Goal: Information Seeking & Learning: Learn about a topic

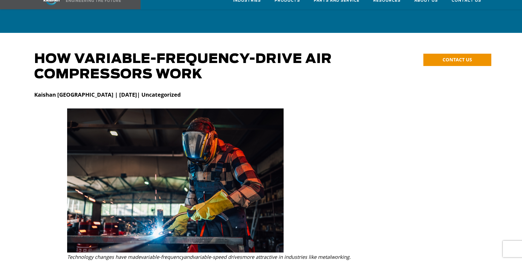
scroll to position [164, 0]
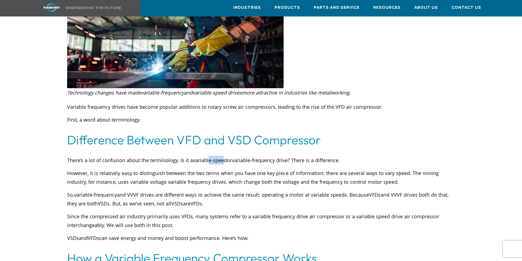
drag, startPoint x: 209, startPoint y: 153, endPoint x: 208, endPoint y: 165, distance: 12.1
click at [223, 157] on span "variable-speed" at bounding box center [210, 160] width 34 height 7
click at [196, 173] on p "However, it is relatively easy to distinguish between the two terms when you ha…" at bounding box center [261, 178] width 388 height 18
drag, startPoint x: 212, startPoint y: 152, endPoint x: 257, endPoint y: 151, distance: 45.2
click at [257, 156] on p "There’s a lot of confusion about the terminology. Is it a variable-speed or var…" at bounding box center [261, 160] width 388 height 9
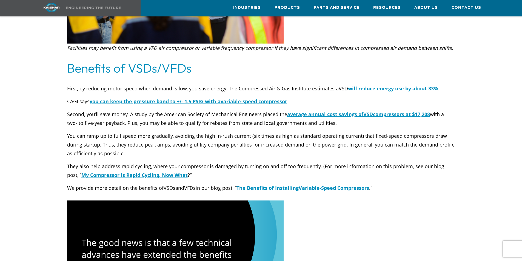
scroll to position [602, 0]
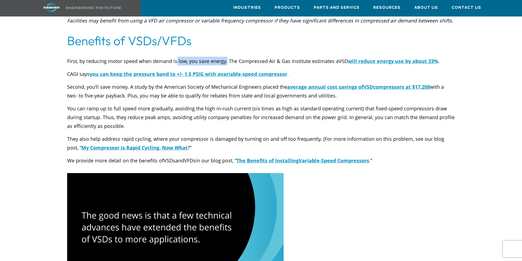
drag, startPoint x: 226, startPoint y: 52, endPoint x: 176, endPoint y: 53, distance: 50.1
click at [176, 57] on p "First, by reducing motor speed when demand is low, you save energy. The Compres…" at bounding box center [261, 61] width 388 height 9
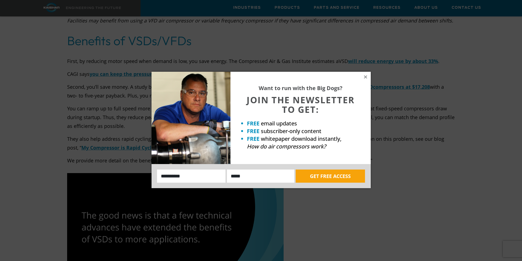
click at [368, 77] on div "Want to run with the Big Dogs? JOIN THE NEWSLETTER TO GET: FREE email updates F…" at bounding box center [300, 118] width 140 height 92
click at [367, 77] on icon at bounding box center [365, 76] width 5 height 5
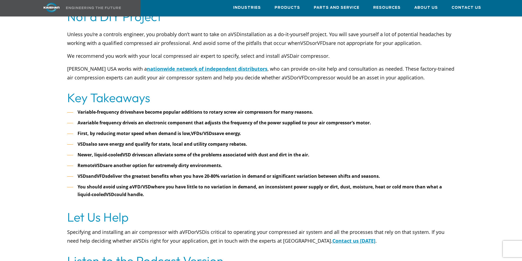
scroll to position [1889, 0]
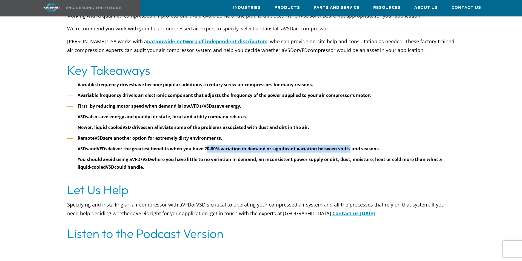
drag, startPoint x: 217, startPoint y: 141, endPoint x: 352, endPoint y: 143, distance: 135.0
click at [352, 146] on b "deliver the greatest benefits when you have 20-80% variation in demand or signi…" at bounding box center [243, 149] width 272 height 6
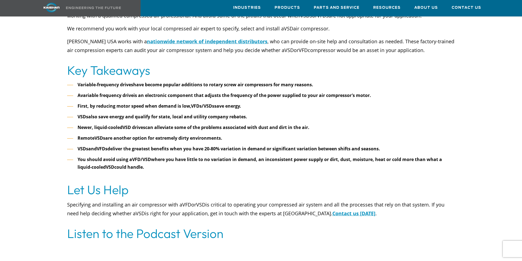
click at [336, 160] on li "You should avoid using a VFD/VSD where you have little to no variation in deman…" at bounding box center [261, 164] width 388 height 16
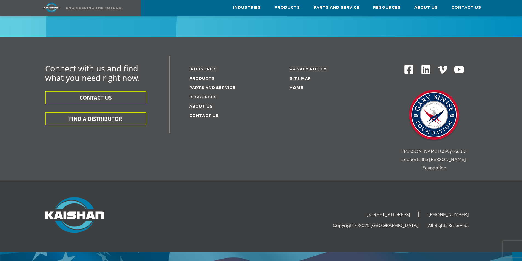
scroll to position [2273, 0]
